Goal: Task Accomplishment & Management: Use online tool/utility

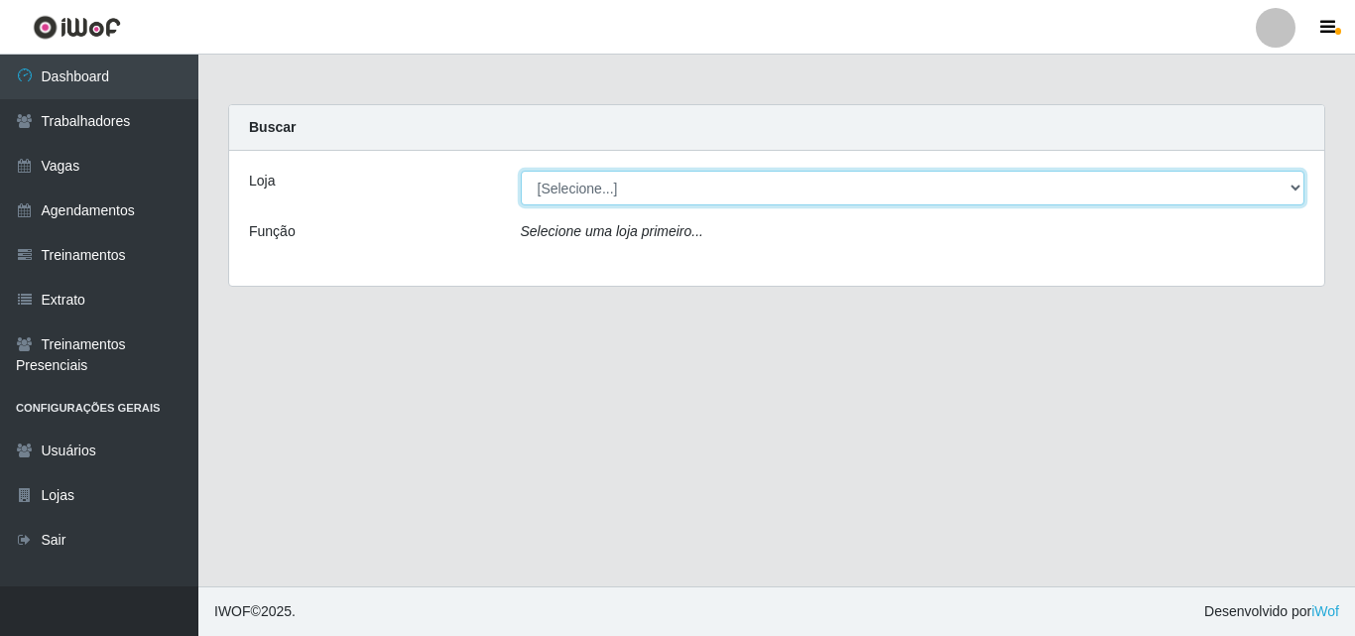
click at [574, 194] on select "[Selecione...] Chinatown Sushimi - [GEOGRAPHIC_DATA]" at bounding box center [913, 188] width 785 height 35
select select "357"
click at [521, 171] on select "[Selecione...] Chinatown Sushimi - [GEOGRAPHIC_DATA]" at bounding box center [913, 188] width 785 height 35
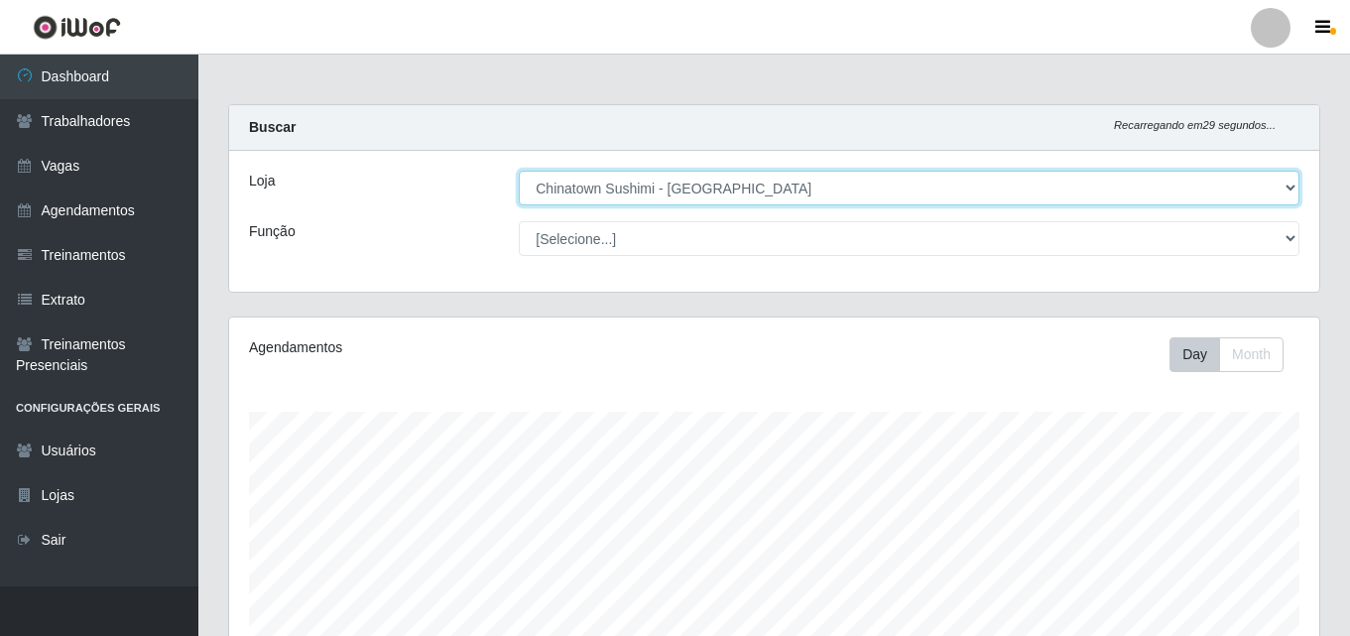
scroll to position [412, 1090]
click at [883, 189] on select "[Selecione...] Chinatown Sushimi - [GEOGRAPHIC_DATA]" at bounding box center [909, 188] width 781 height 35
click at [519, 171] on select "[Selecione...] Chinatown Sushimi - [GEOGRAPHIC_DATA]" at bounding box center [909, 188] width 781 height 35
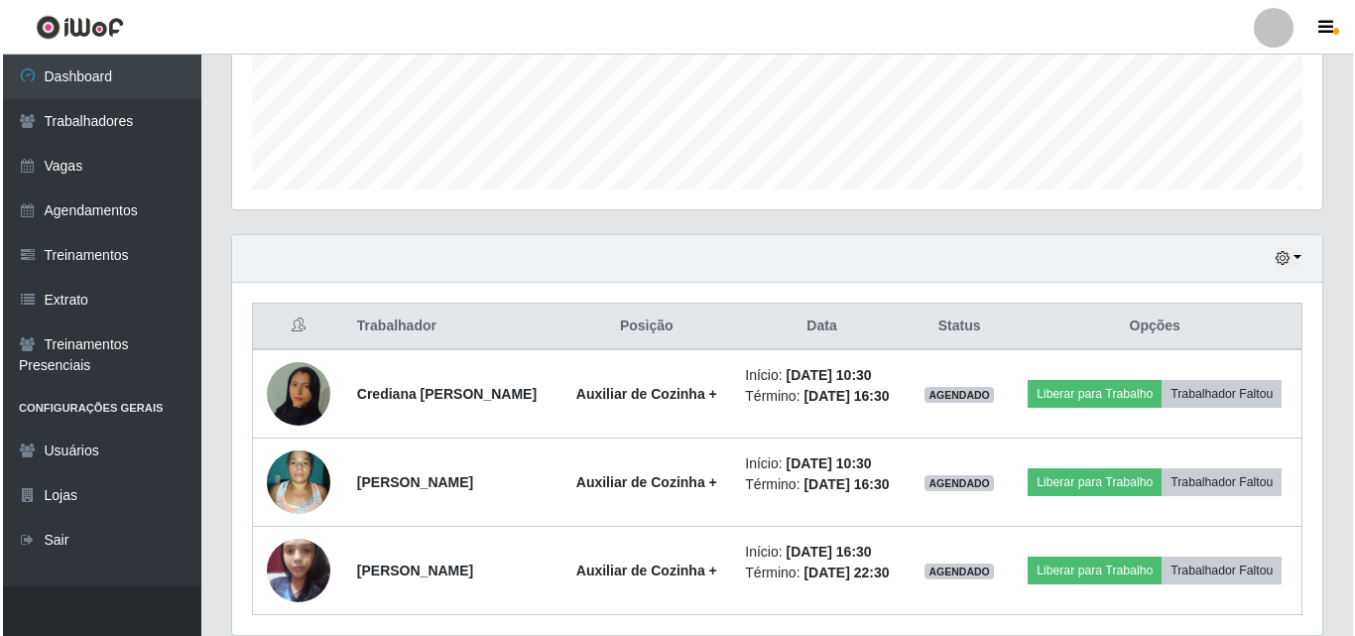
scroll to position [638, 0]
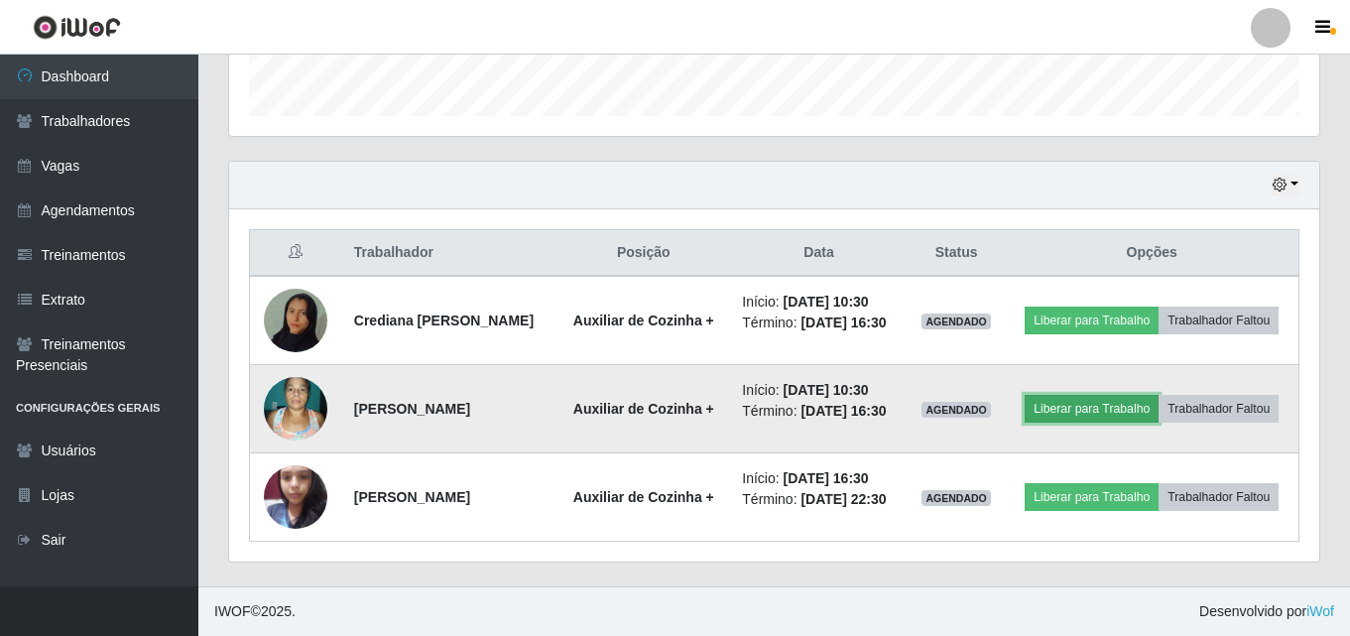
click at [1135, 395] on button "Liberar para Trabalho" at bounding box center [1092, 409] width 134 height 28
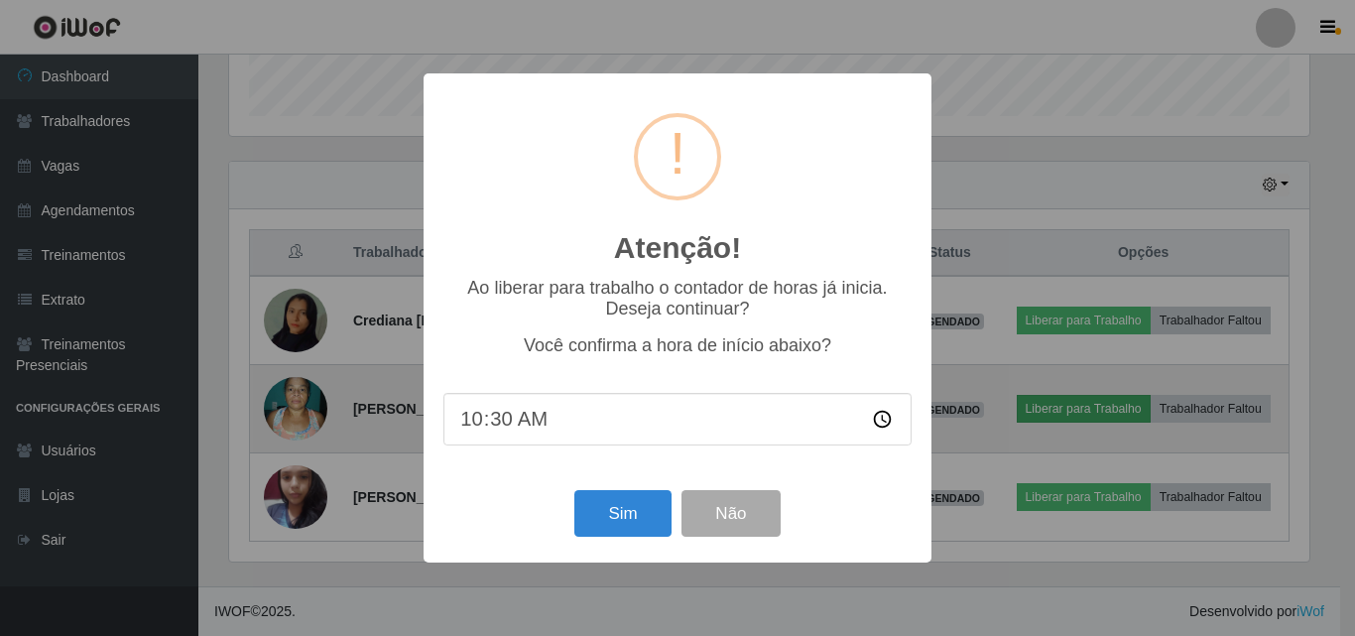
scroll to position [412, 1080]
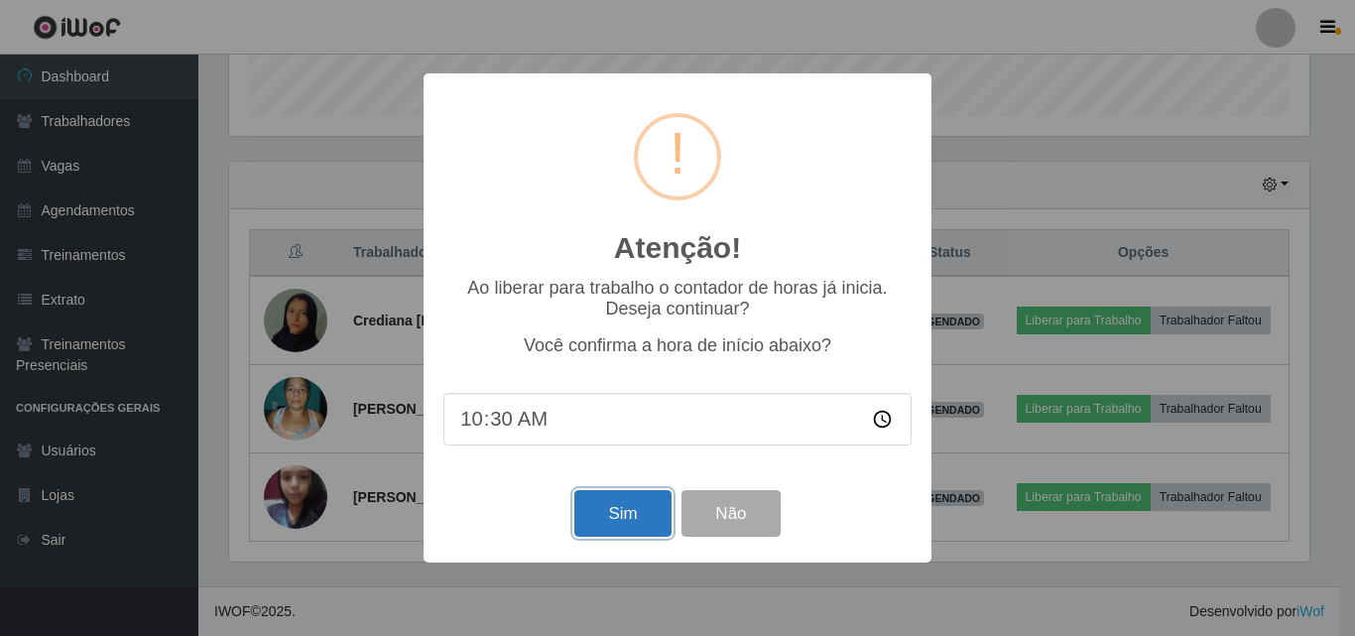
click at [626, 510] on button "Sim" at bounding box center [622, 513] width 96 height 47
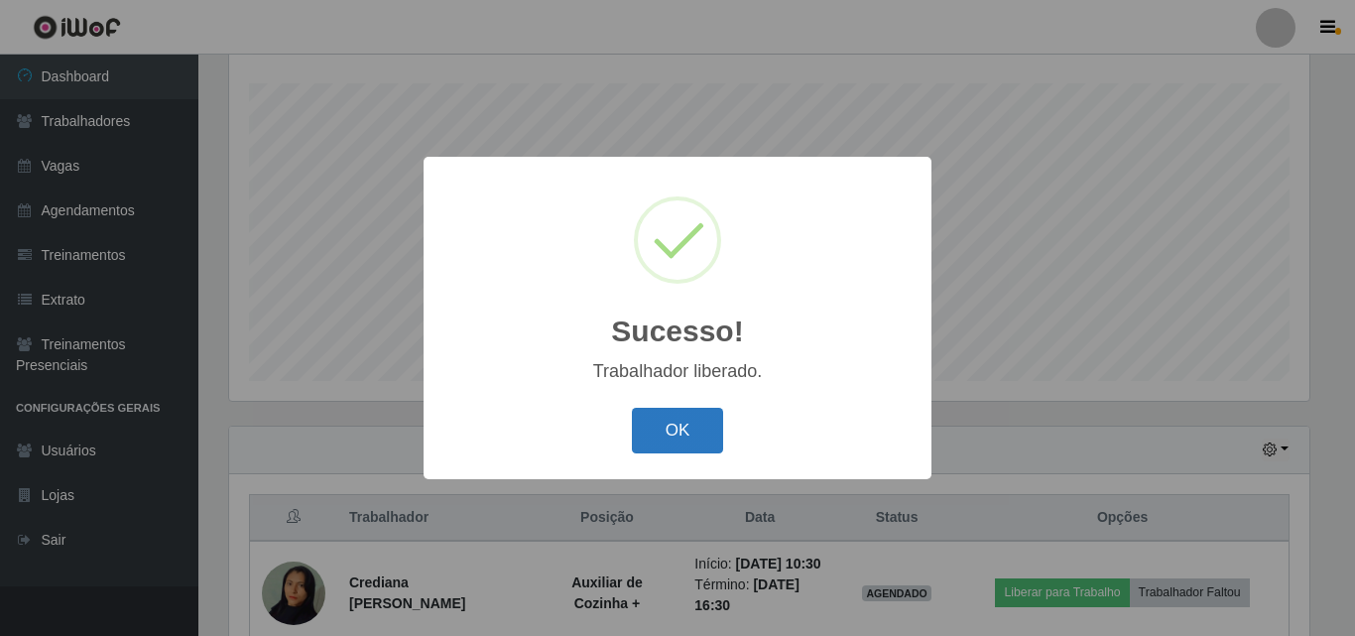
click at [650, 454] on button "OK" at bounding box center [678, 431] width 92 height 47
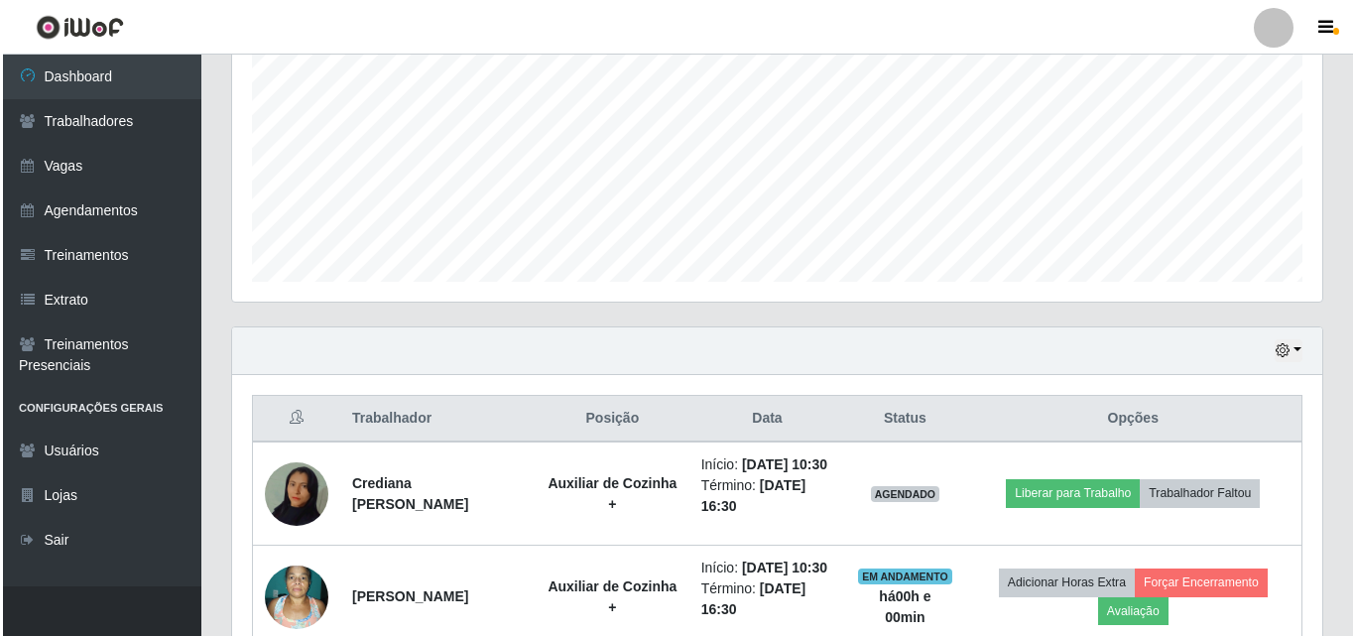
scroll to position [527, 0]
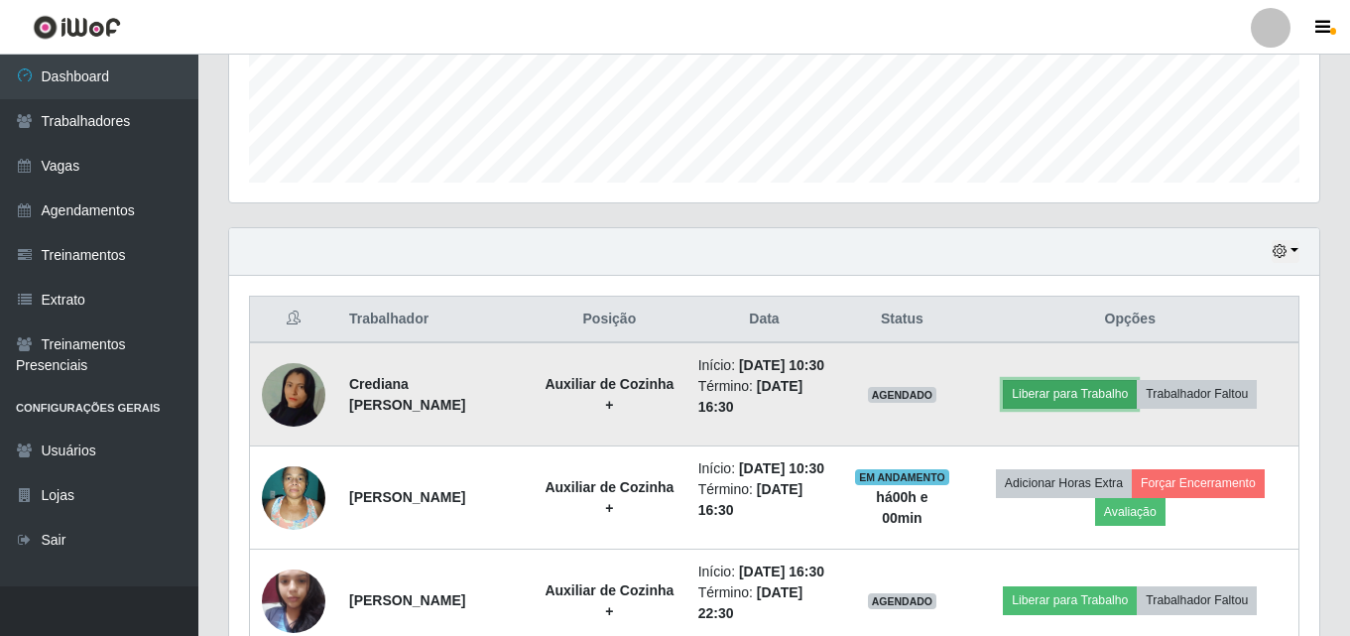
click at [1075, 408] on button "Liberar para Trabalho" at bounding box center [1070, 394] width 134 height 28
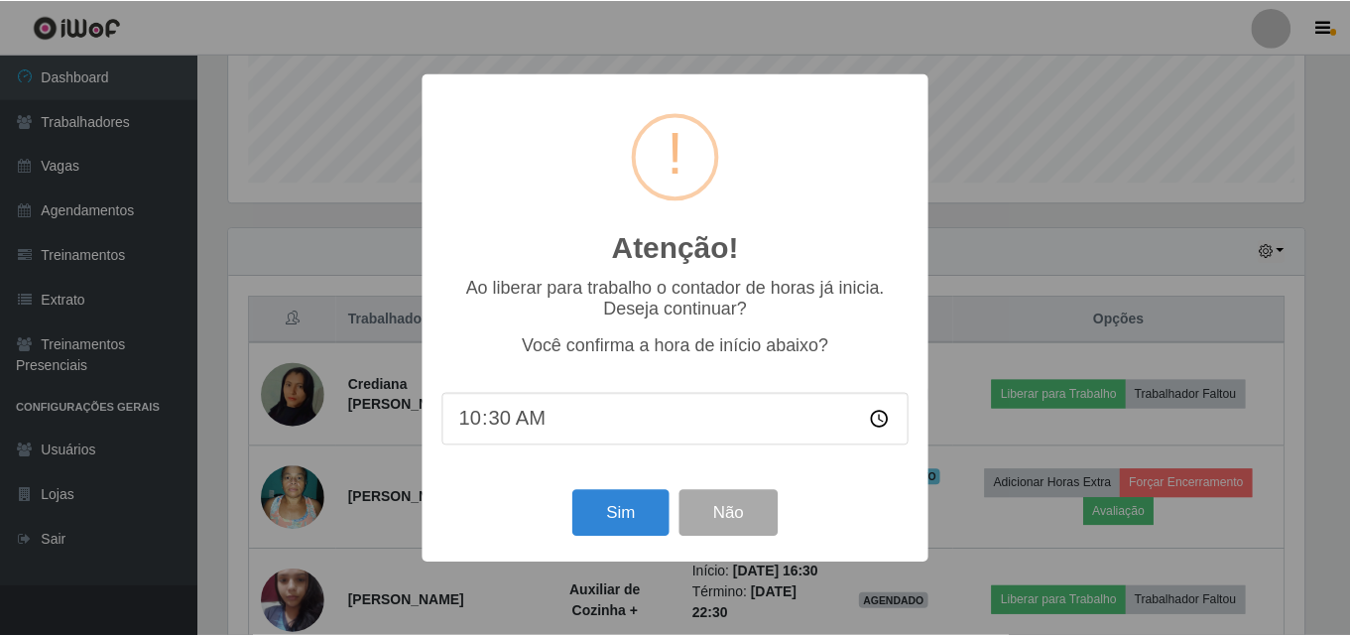
scroll to position [412, 1080]
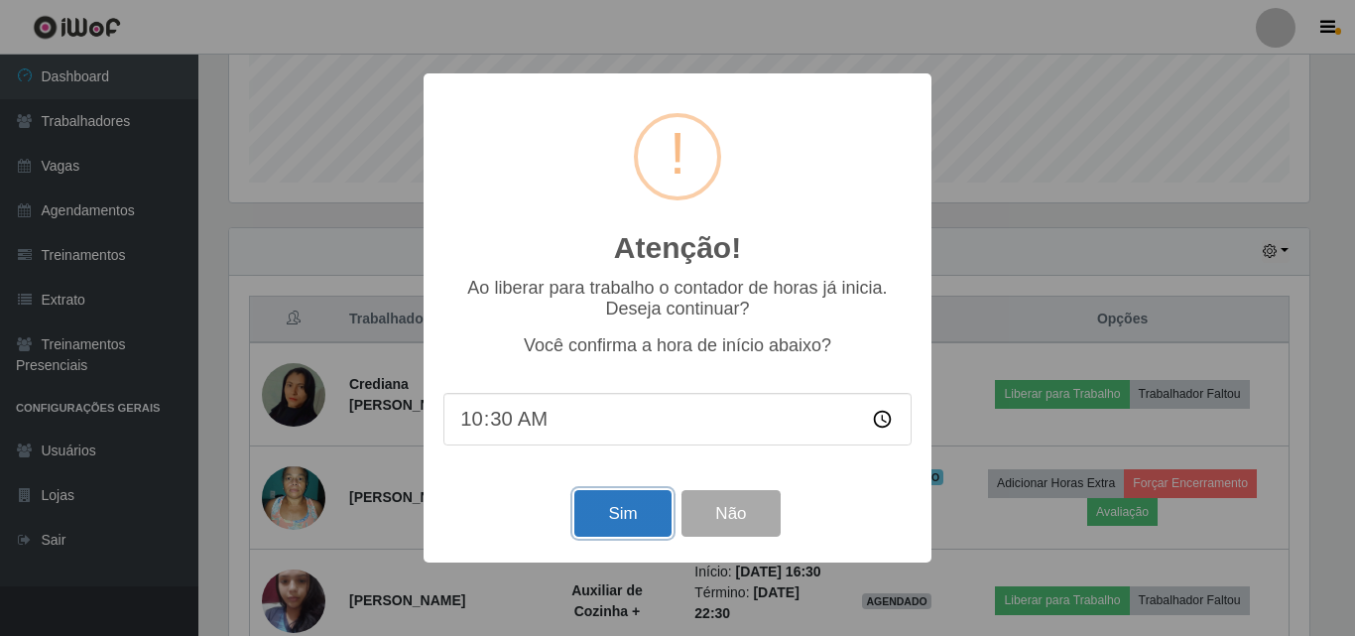
click at [627, 521] on button "Sim" at bounding box center [622, 513] width 96 height 47
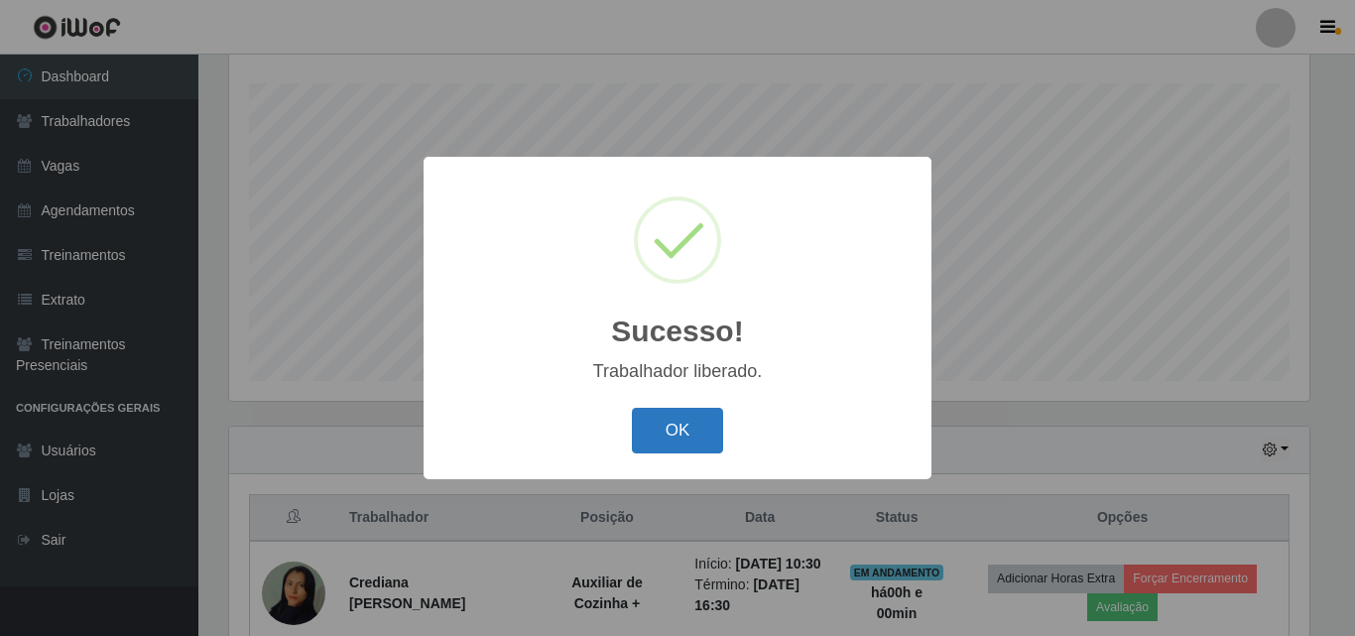
click at [667, 421] on button "OK" at bounding box center [678, 431] width 92 height 47
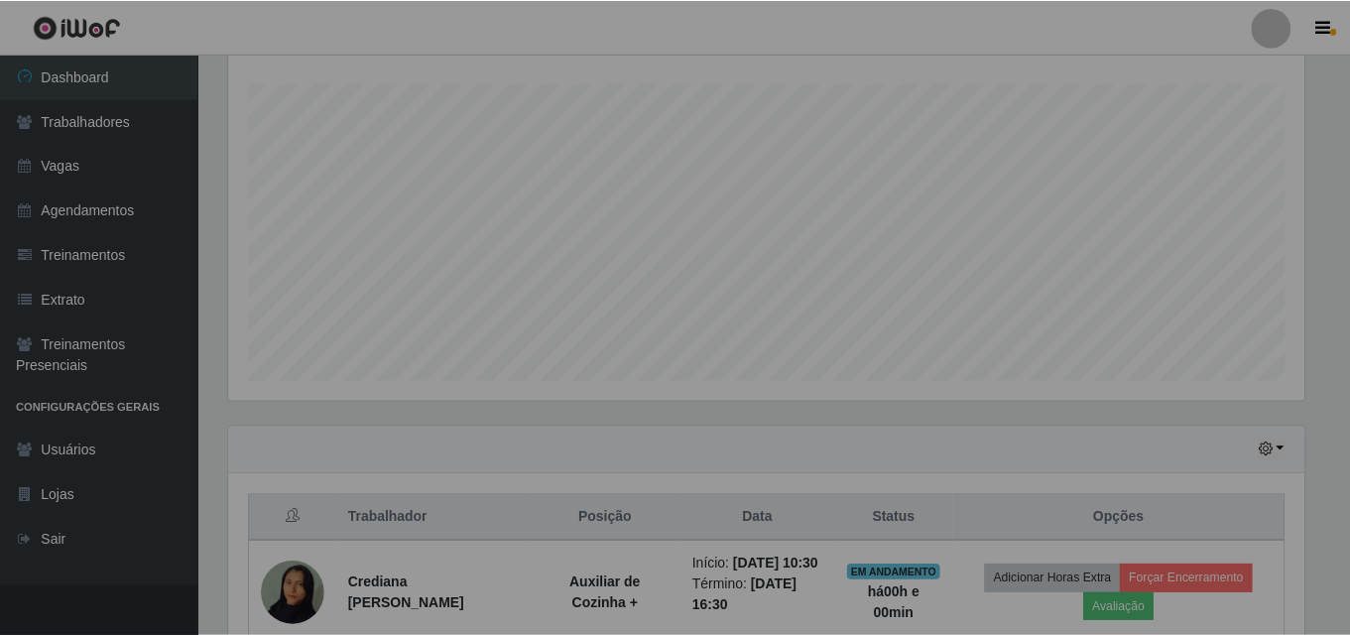
scroll to position [412, 1090]
